Goal: Information Seeking & Learning: Learn about a topic

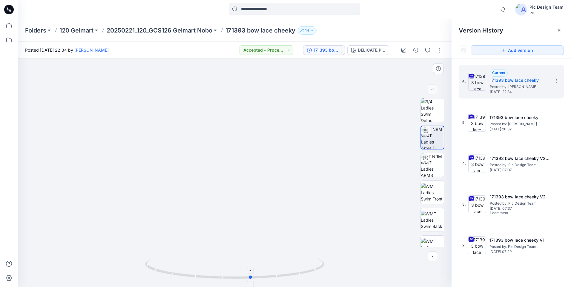
drag, startPoint x: 197, startPoint y: 278, endPoint x: 295, endPoint y: 278, distance: 98.0
click at [295, 278] on icon at bounding box center [235, 269] width 181 height 22
drag, startPoint x: 249, startPoint y: 280, endPoint x: 155, endPoint y: 264, distance: 95.0
click at [155, 264] on icon at bounding box center [235, 269] width 181 height 22
drag, startPoint x: 234, startPoint y: 275, endPoint x: 233, endPoint y: 269, distance: 5.7
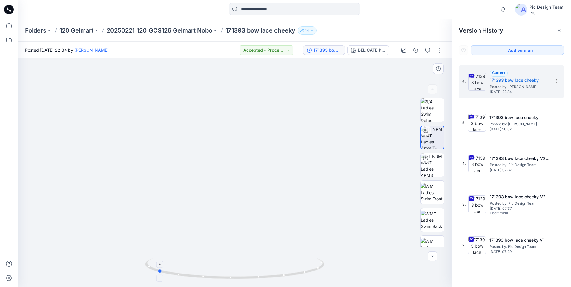
click at [233, 271] on icon at bounding box center [235, 269] width 181 height 22
drag, startPoint x: 233, startPoint y: 252, endPoint x: 237, endPoint y: 220, distance: 32.2
click at [237, 220] on img at bounding box center [234, 126] width 323 height 323
drag, startPoint x: 235, startPoint y: 180, endPoint x: 234, endPoint y: 124, distance: 55.3
click at [234, 121] on img at bounding box center [234, 126] width 323 height 323
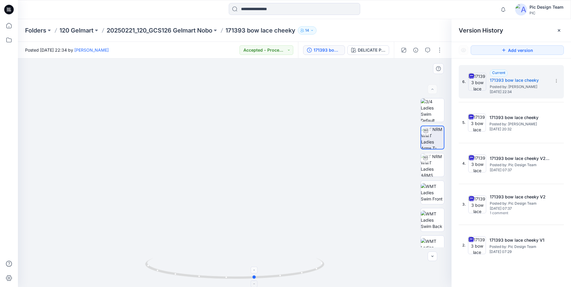
drag, startPoint x: 289, startPoint y: 276, endPoint x: 218, endPoint y: 272, distance: 71.5
click at [218, 272] on icon at bounding box center [235, 269] width 181 height 22
drag, startPoint x: 250, startPoint y: 279, endPoint x: 147, endPoint y: 272, distance: 103.0
click at [147, 272] on icon at bounding box center [235, 269] width 181 height 22
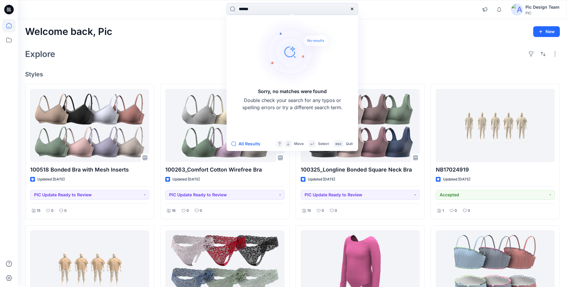
click at [351, 10] on icon at bounding box center [352, 9] width 2 height 2
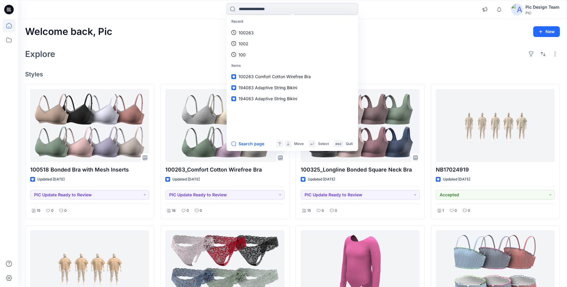
click at [273, 13] on input at bounding box center [291, 9] width 131 height 12
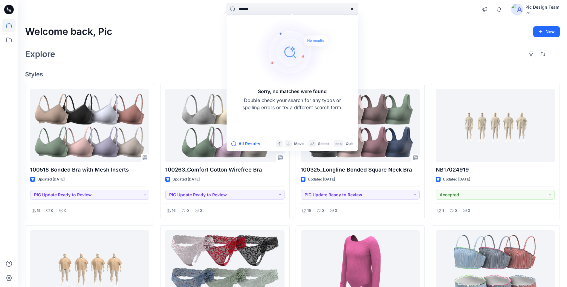
type input "******"
click at [138, 52] on div "Explore" at bounding box center [292, 54] width 534 height 14
